Goal: Navigation & Orientation: Find specific page/section

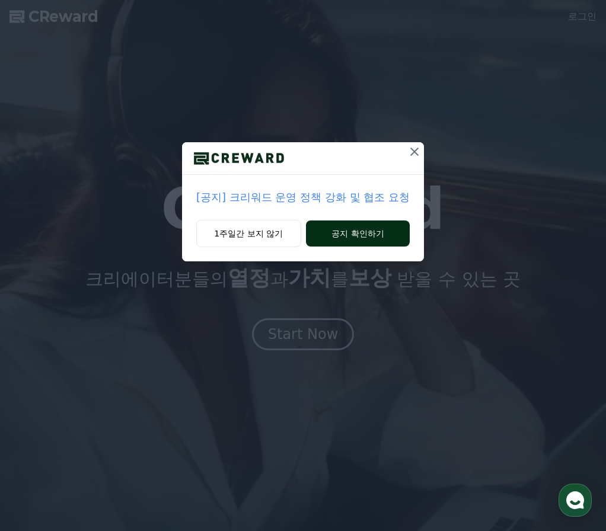
click at [353, 235] on button "공지 확인하기" at bounding box center [358, 234] width 104 height 26
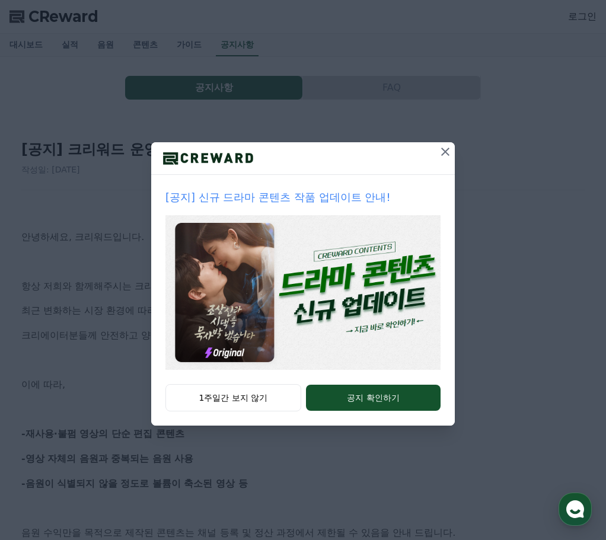
click at [441, 157] on icon at bounding box center [445, 152] width 14 height 14
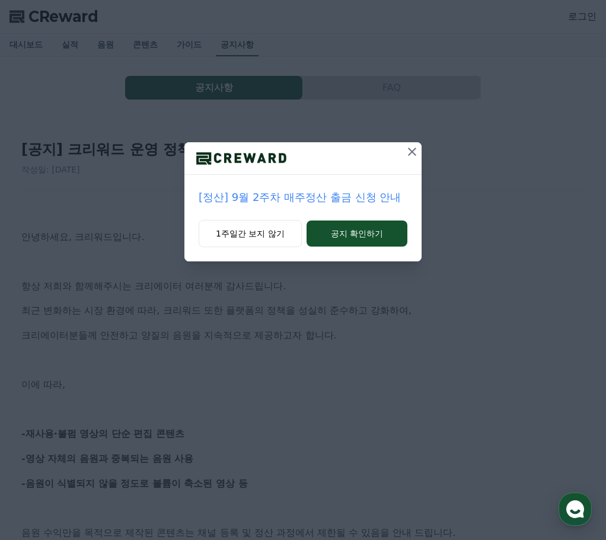
click at [400, 143] on div at bounding box center [302, 158] width 237 height 33
click at [406, 139] on div "[정산] 9월 2주차 매주정산 출금 신청 안내 1주일간 보지 않기 공지 확인하기" at bounding box center [303, 140] width 606 height 280
click at [410, 152] on icon at bounding box center [412, 152] width 14 height 14
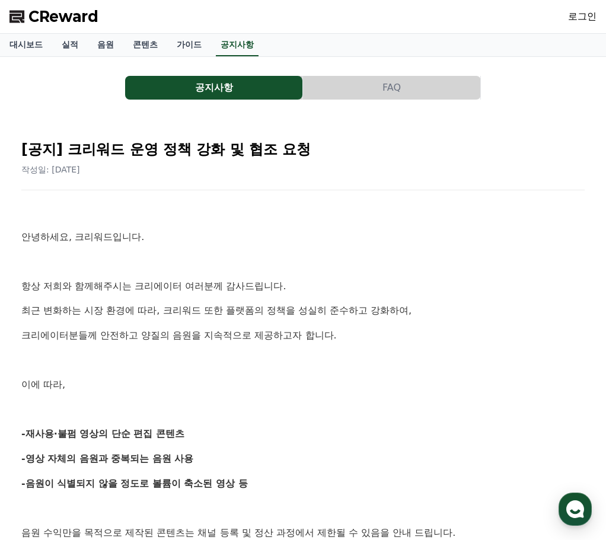
drag, startPoint x: 323, startPoint y: 250, endPoint x: 282, endPoint y: 26, distance: 227.1
click at [105, 44] on link "음원" at bounding box center [106, 45] width 36 height 23
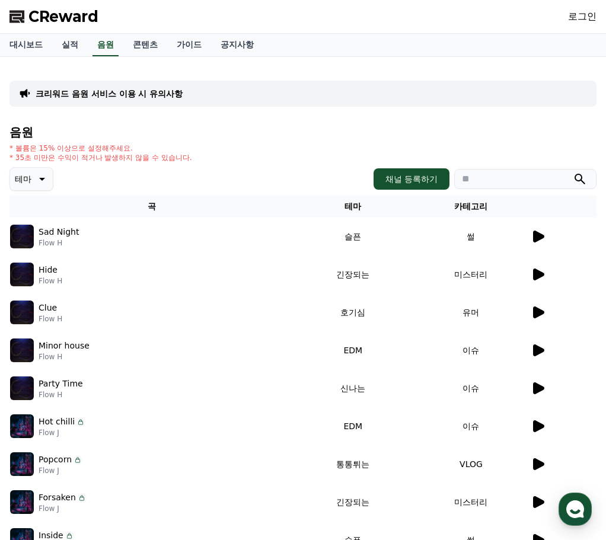
click at [537, 235] on icon at bounding box center [538, 237] width 11 height 12
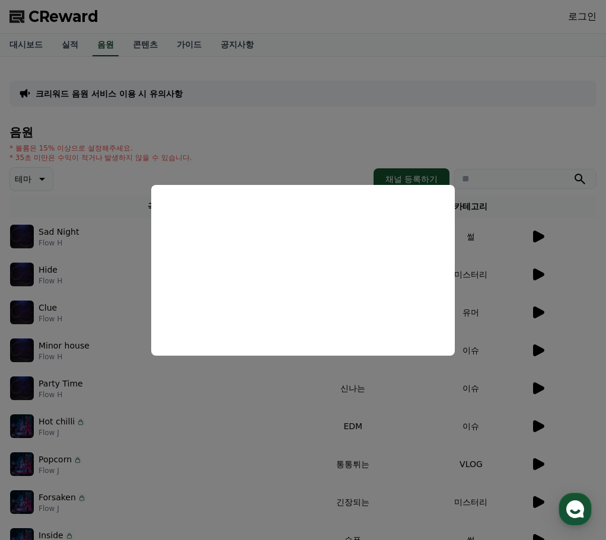
click at [546, 115] on button "close modal" at bounding box center [303, 270] width 606 height 540
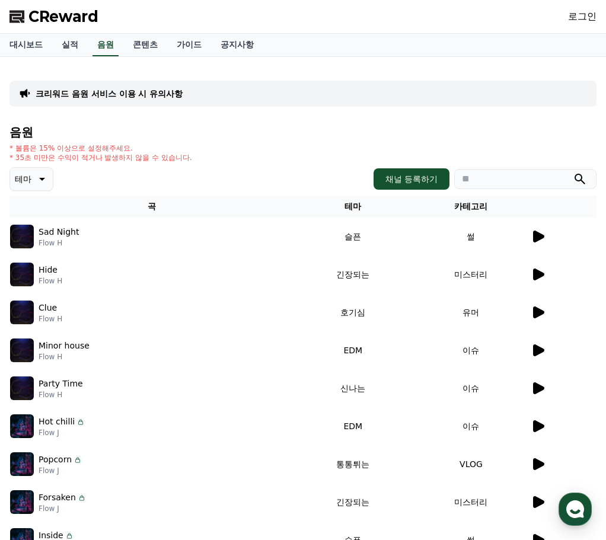
click at [534, 320] on td at bounding box center [563, 312] width 66 height 38
click at [534, 310] on icon at bounding box center [538, 313] width 11 height 12
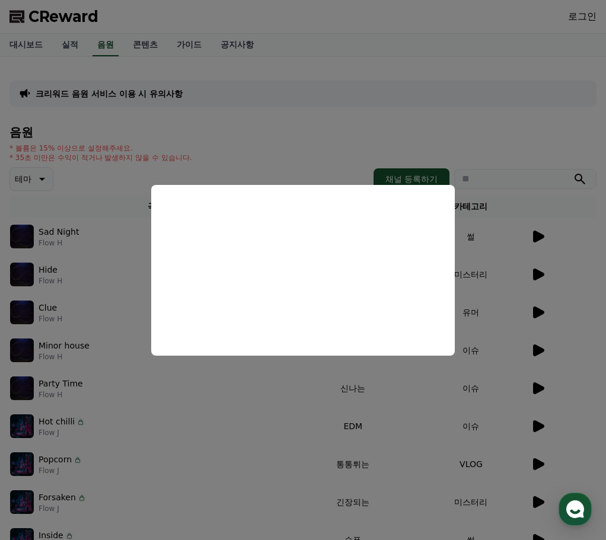
click at [509, 112] on button "close modal" at bounding box center [303, 270] width 606 height 540
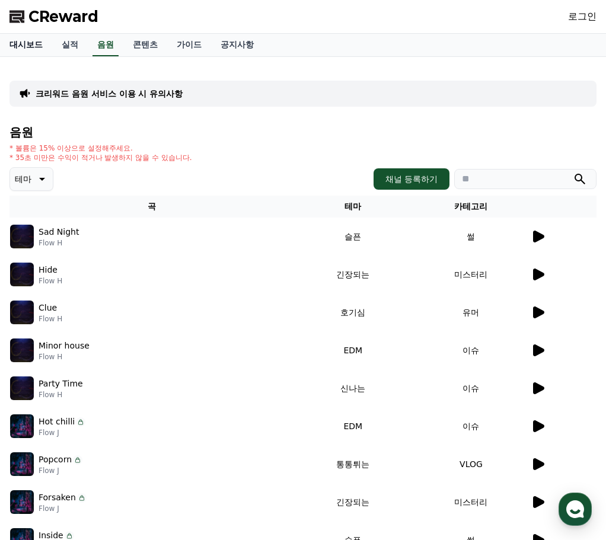
click at [34, 41] on link "대시보드" at bounding box center [26, 45] width 52 height 23
